Goal: Use online tool/utility: Use online tool/utility

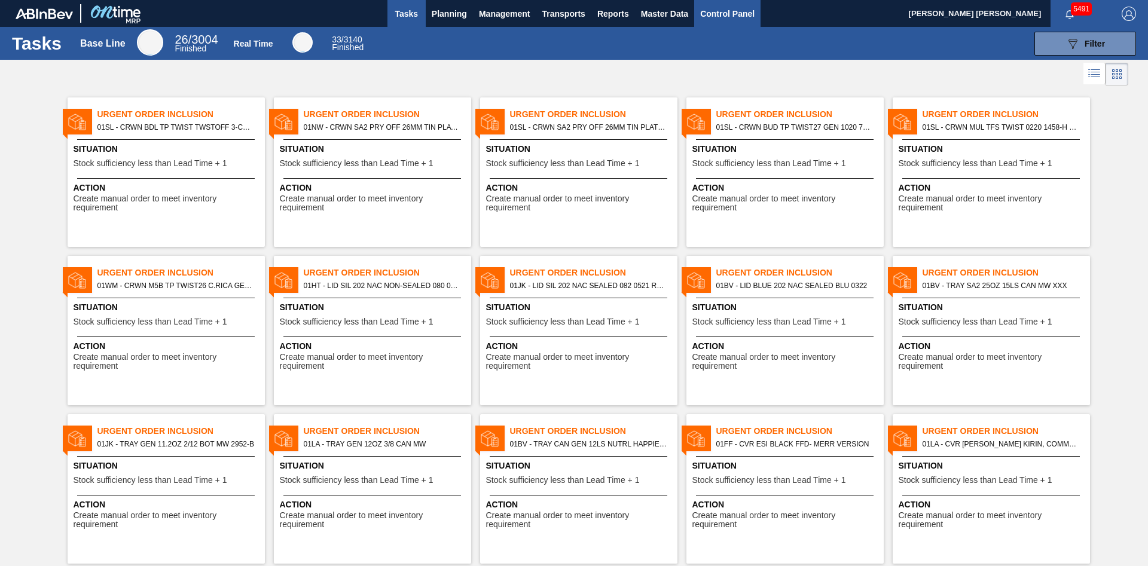
click at [742, 14] on span "Control Panel" at bounding box center [727, 14] width 54 height 14
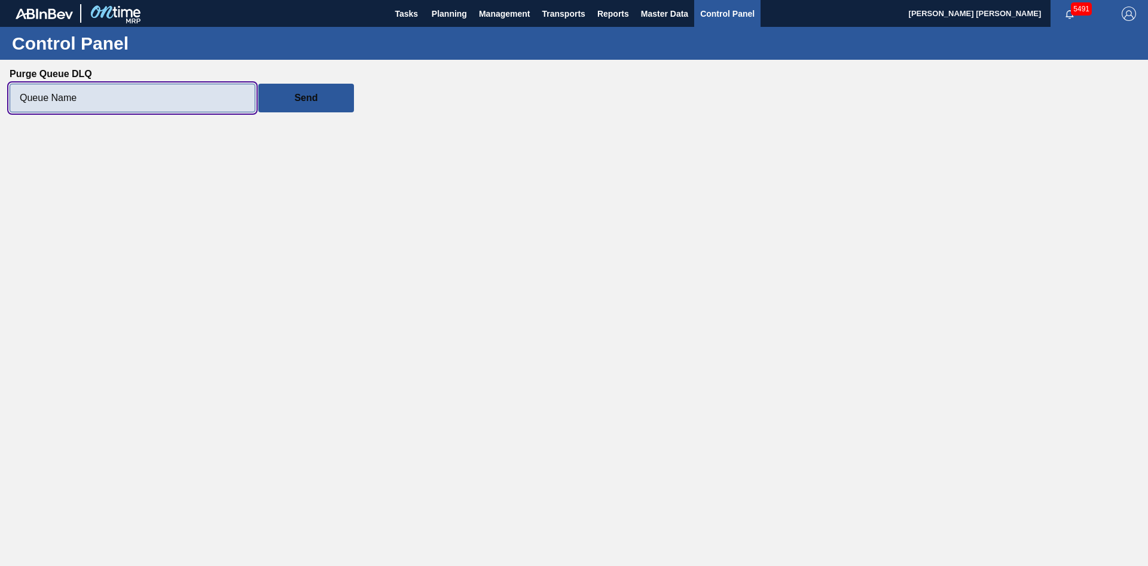
click at [154, 96] on input "Purge Queue DLQ" at bounding box center [133, 98] width 246 height 29
paste input "ontimemrp-stock-projector-submitted"
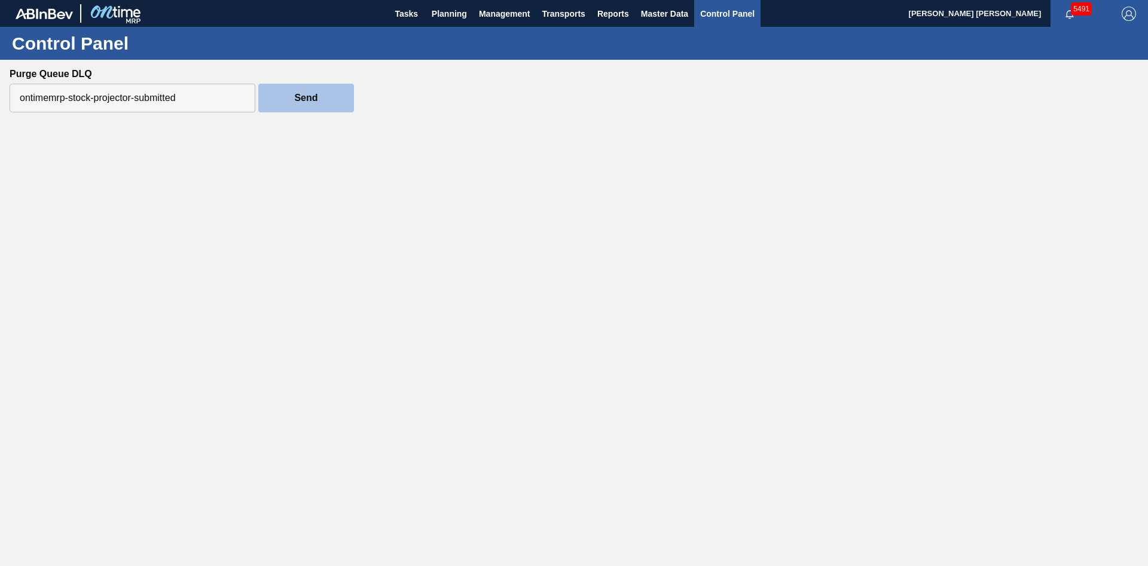
click at [319, 103] on button "Send" at bounding box center [306, 98] width 96 height 29
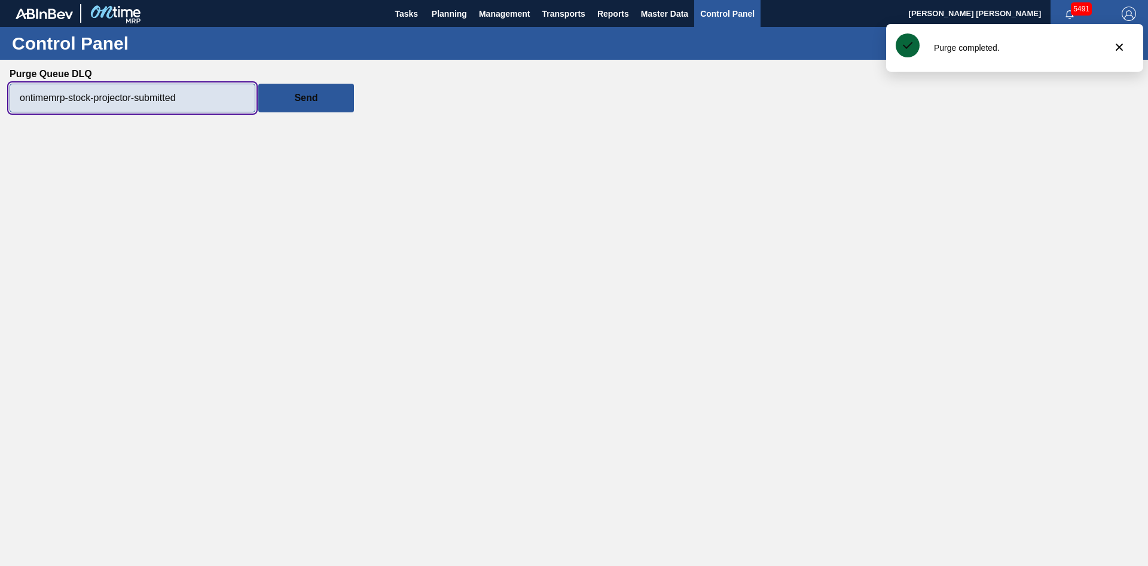
click at [219, 97] on input "ontimemrp-stock-projector-submitted" at bounding box center [133, 98] width 246 height 29
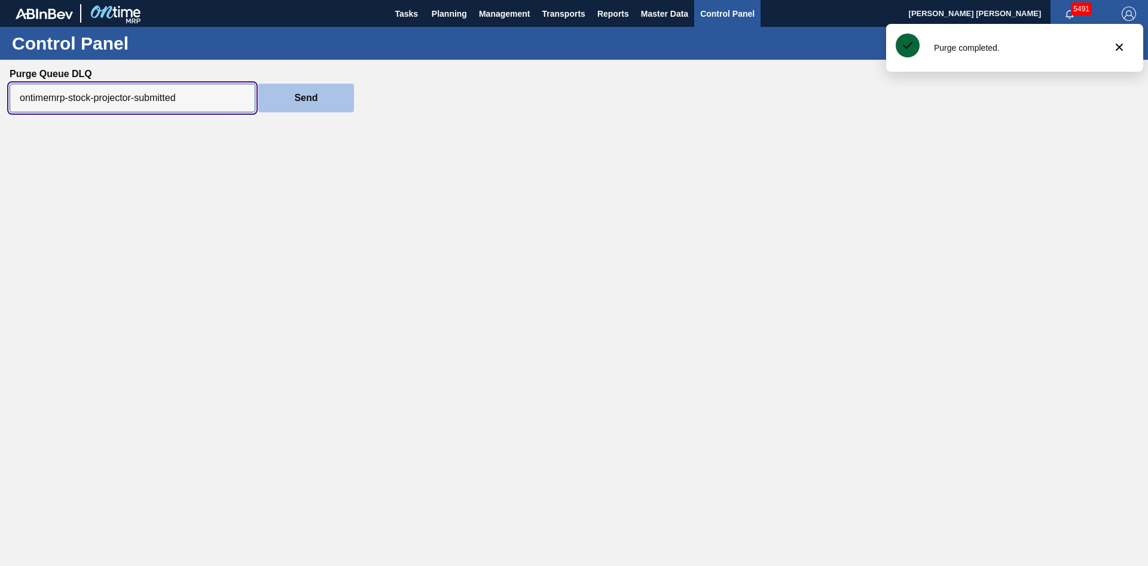
paste input "acl-submit-lead-time-to-ontime-mrp"
click at [0, 0] on slot "Send" at bounding box center [0, 0] width 0 height 0
click at [238, 106] on input "ontimemrp-acl-submit-lead-time-to-ontime-mrp" at bounding box center [133, 98] width 246 height 29
paste input "production-planning"
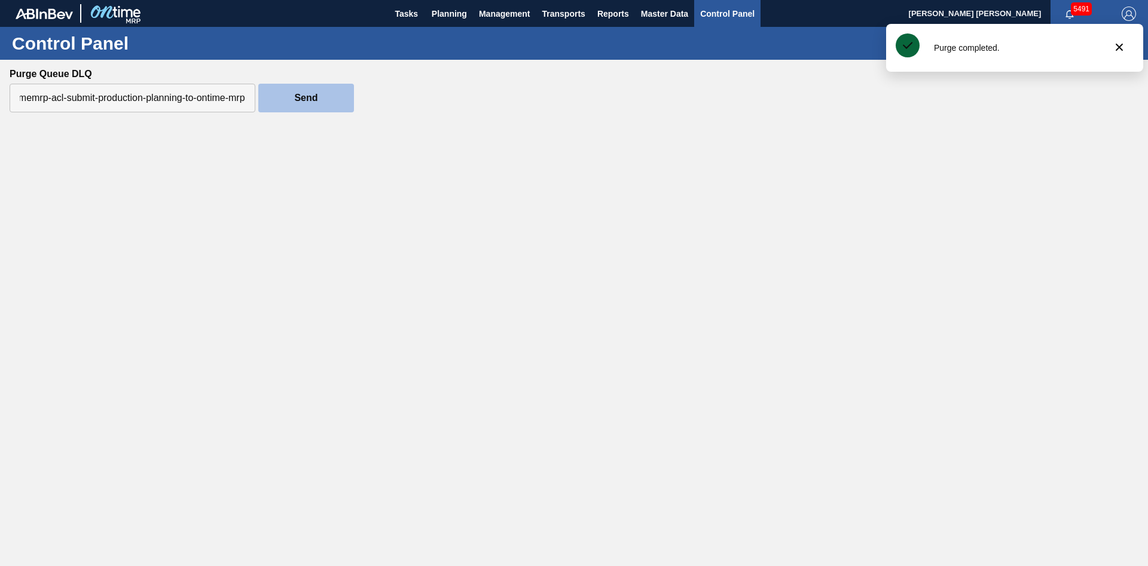
click at [0, 0] on slot "Send" at bounding box center [0, 0] width 0 height 0
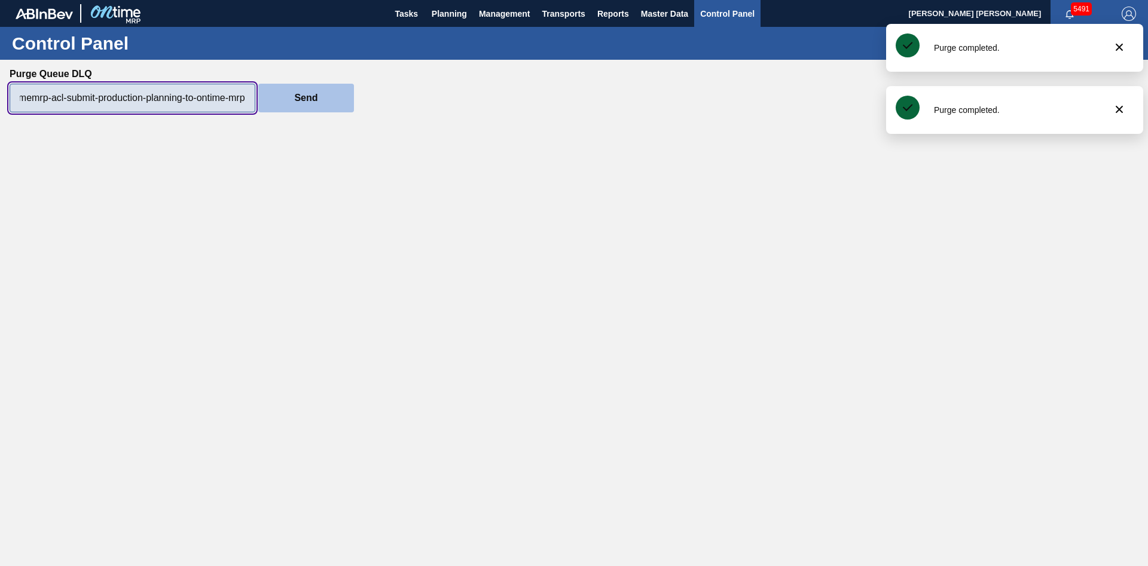
click at [231, 95] on input "ontimemrp-acl-submit-production-planning-to-ontime-mrp" at bounding box center [133, 98] width 246 height 29
paste input "get-emergency-renegotiations-from-international"
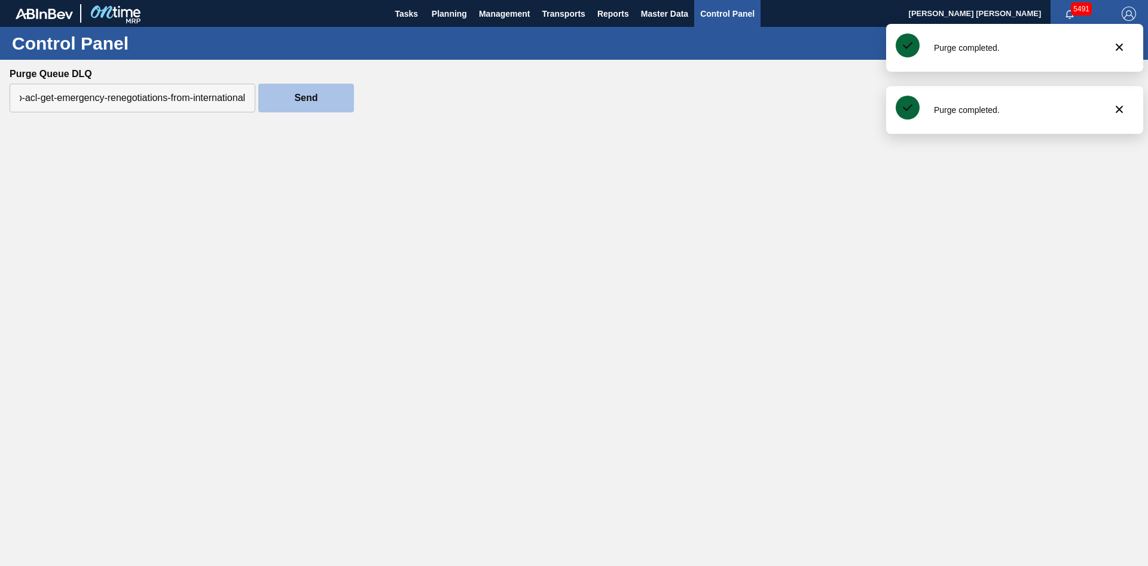
click at [0, 0] on slot "Send" at bounding box center [0, 0] width 0 height 0
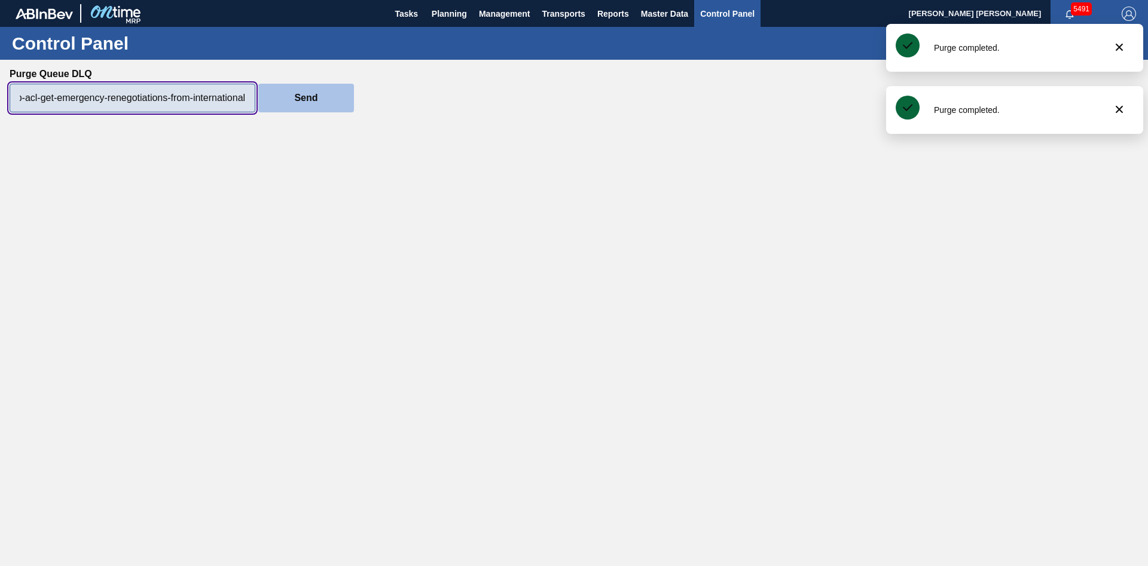
click at [186, 102] on input "ontimemrp-acl-get-emergency-renegotiations-from-international" at bounding box center [133, 98] width 246 height 29
paste input "updates-of-volumes-in"
type input "ontimemrp-acl-get-updates-of-volumes-in-international"
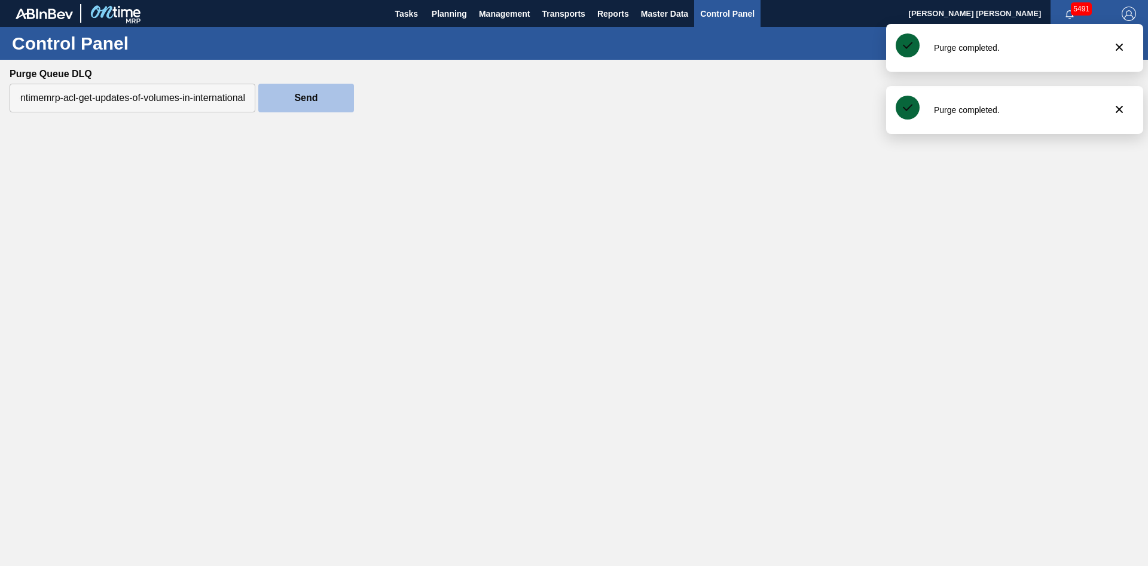
click at [293, 91] on button "Send" at bounding box center [306, 98] width 96 height 29
